Goal: Manage account settings

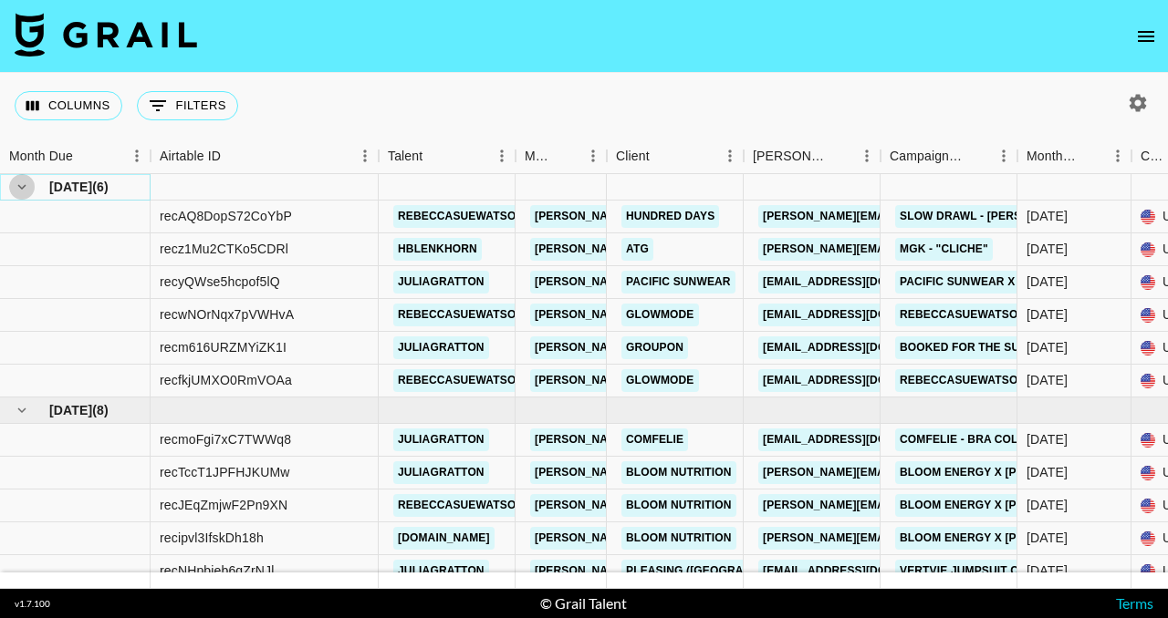
click at [20, 187] on icon "hide children" at bounding box center [22, 186] width 8 height 5
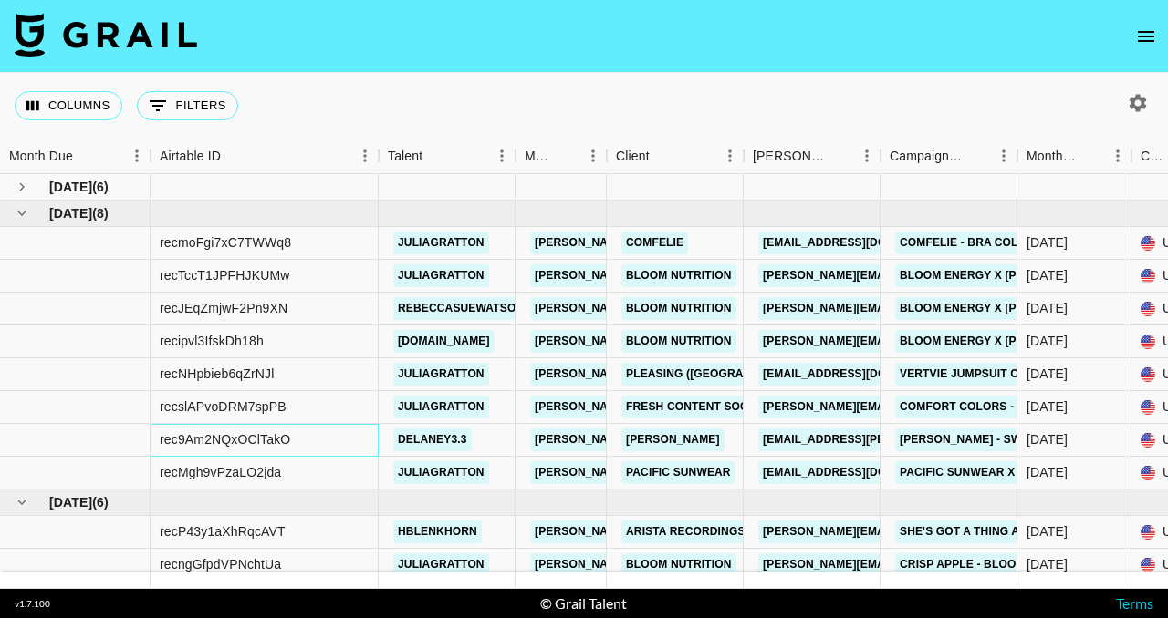
click at [283, 440] on div "rec9Am2NQxOClTakO" at bounding box center [225, 440] width 130 height 18
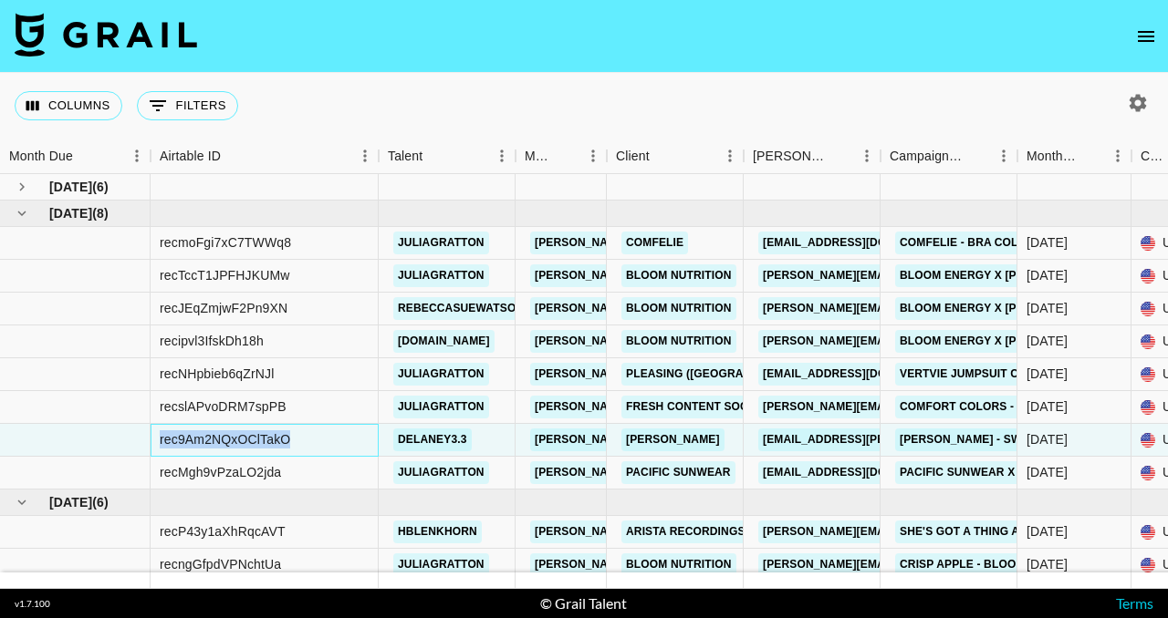
click at [283, 440] on div "rec9Am2NQxOClTakO" at bounding box center [225, 440] width 130 height 18
copy div "rec9Am2NQxOClTakO"
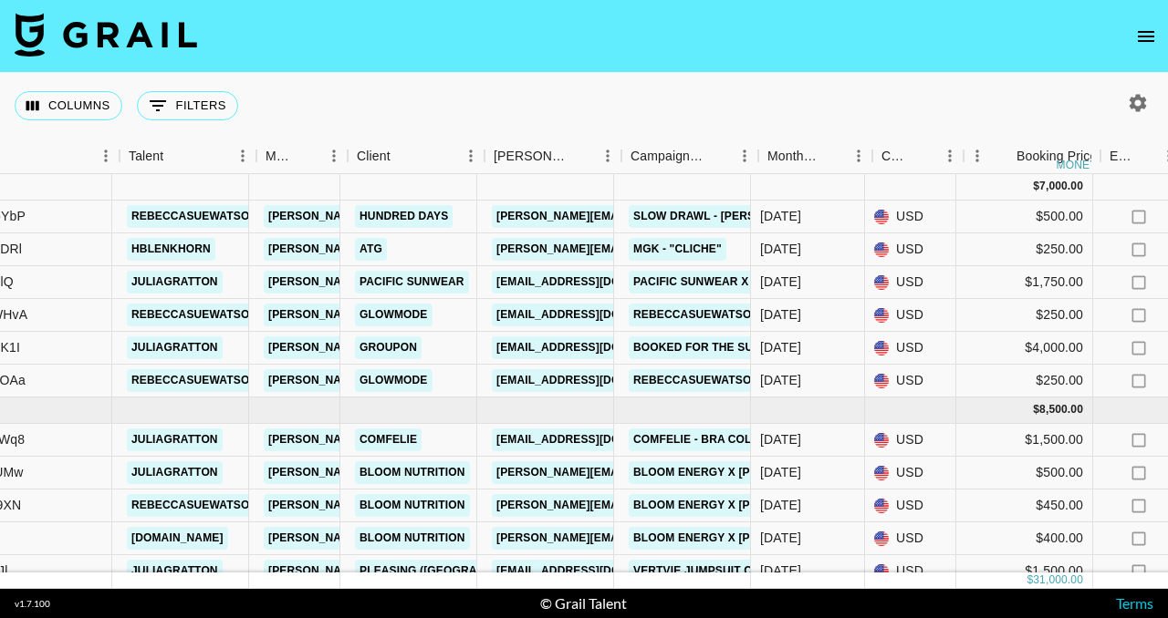
scroll to position [0, 256]
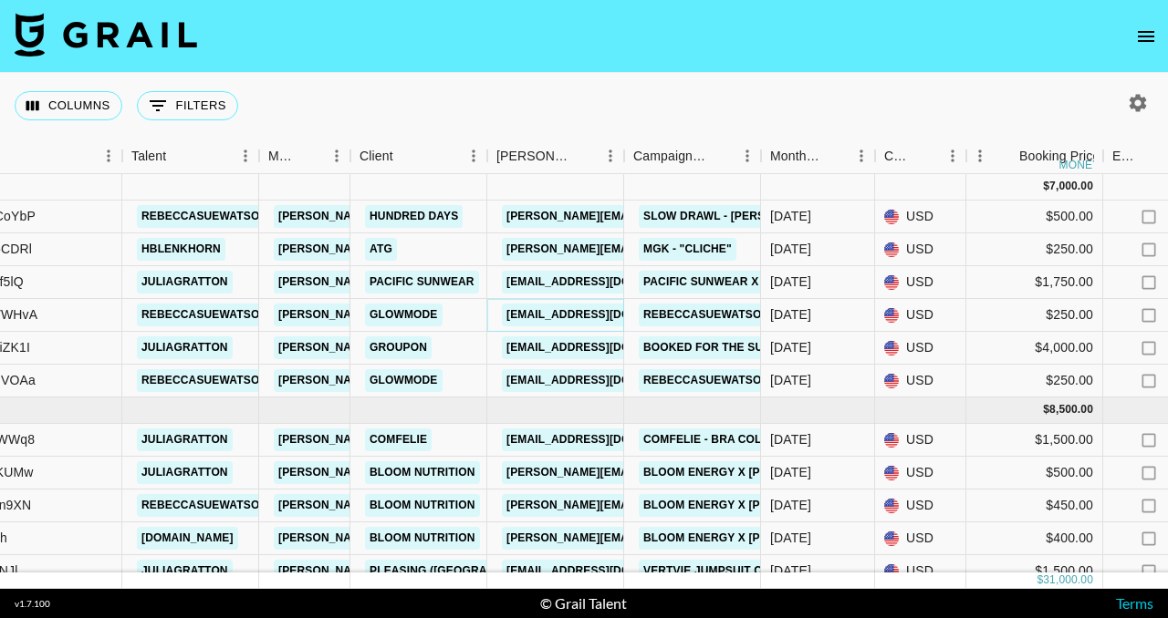
click at [580, 316] on link "[EMAIL_ADDRESS][DOMAIN_NAME]" at bounding box center [604, 315] width 204 height 23
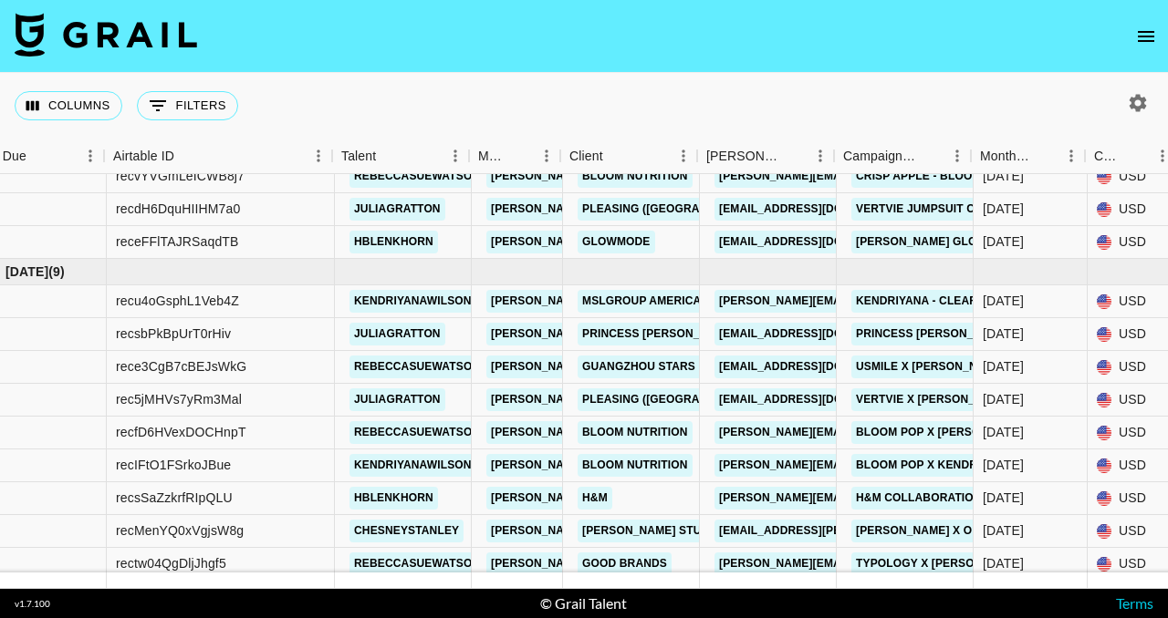
scroll to position [651, 40]
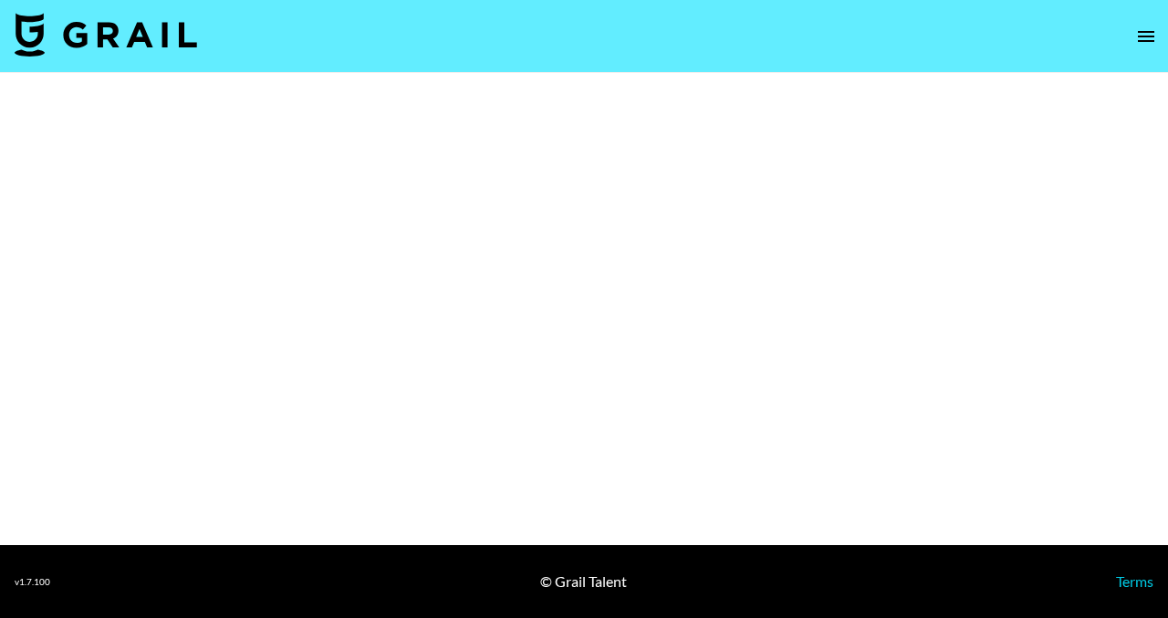
select select "Brand"
